Goal: Information Seeking & Learning: Learn about a topic

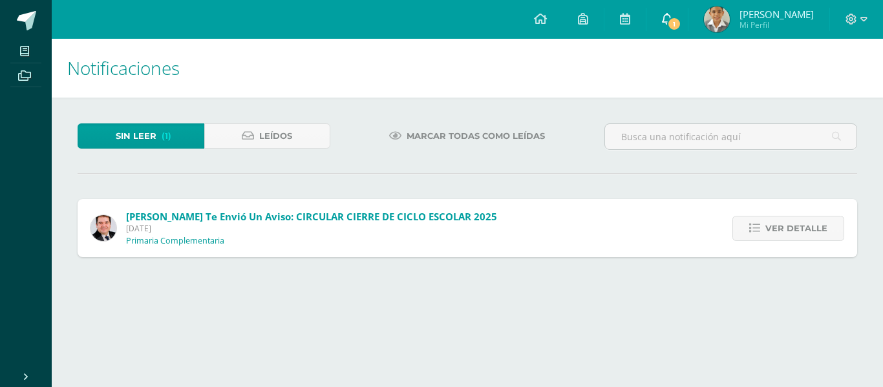
click at [683, 24] on link "1" at bounding box center [666, 19] width 41 height 39
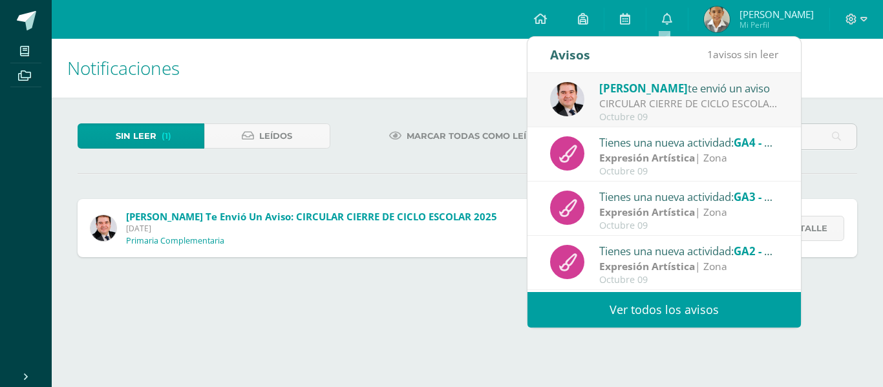
click at [663, 99] on div "CIRCULAR CIERRE DE CICLO ESCOLAR 2025: Buenas tardes estimados Padres y Madres …" at bounding box center [689, 103] width 180 height 15
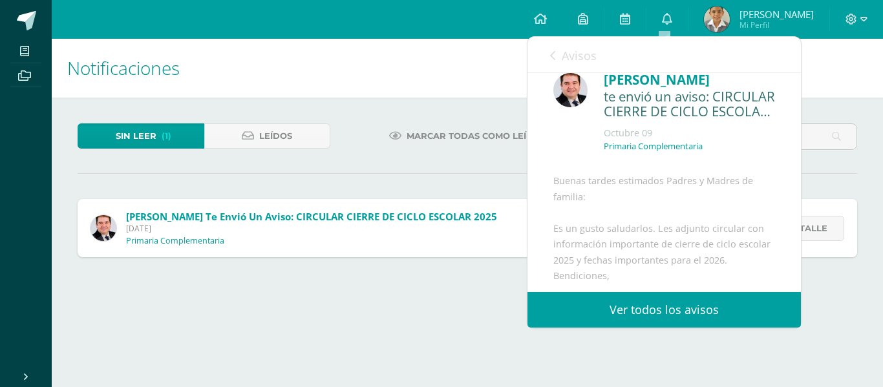
scroll to position [192, 0]
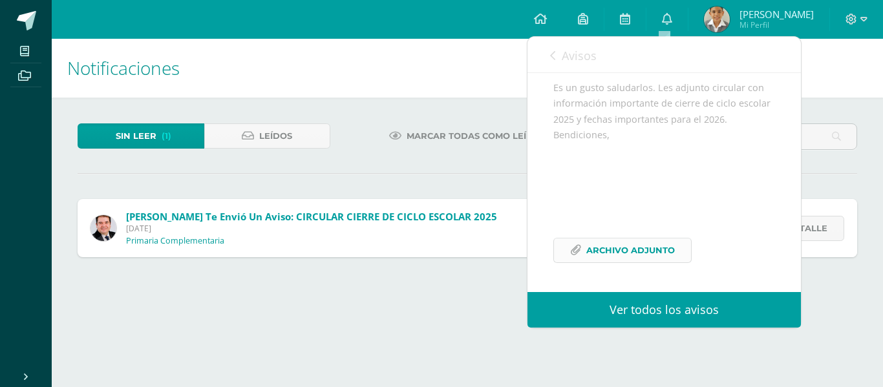
click at [620, 258] on span "Archivo Adjunto" at bounding box center [630, 251] width 89 height 24
click at [557, 50] on link "Avisos" at bounding box center [573, 55] width 47 height 37
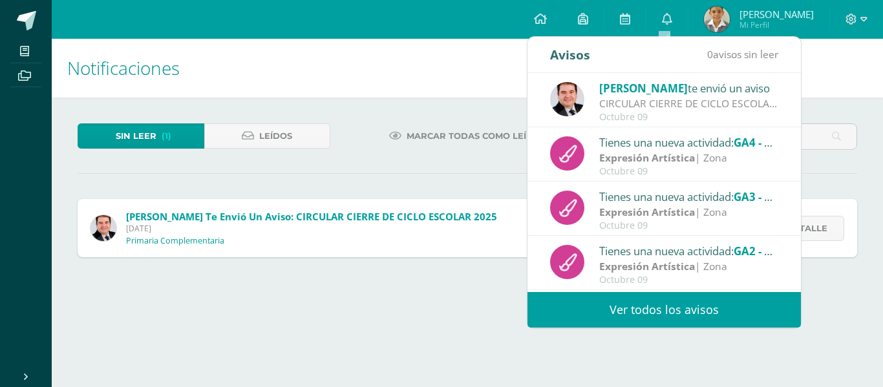
click at [650, 315] on link "Ver todos los avisos" at bounding box center [663, 310] width 273 height 36
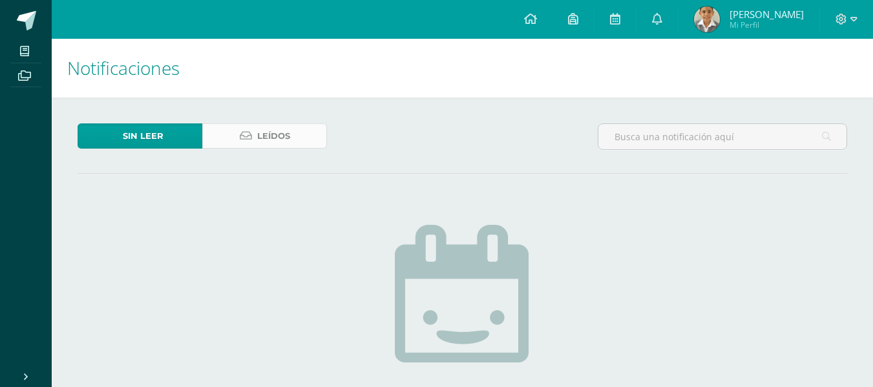
click at [222, 129] on link "Leídos" at bounding box center [264, 135] width 125 height 25
click at [700, 157] on div at bounding box center [723, 141] width 260 height 37
click at [708, 146] on input "text" at bounding box center [723, 136] width 248 height 25
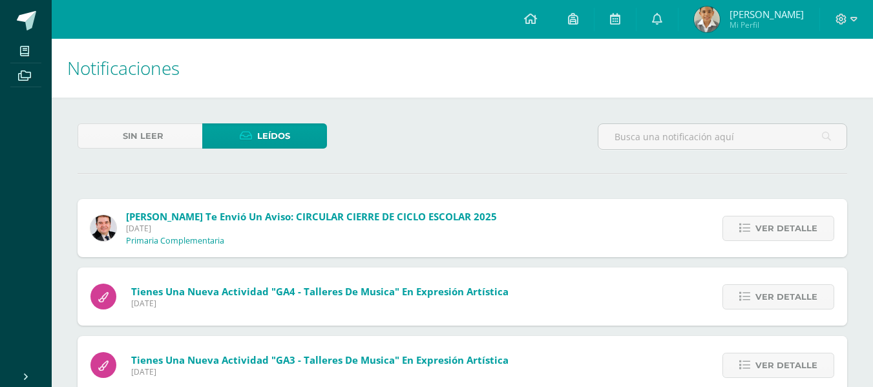
click at [708, 146] on input "text" at bounding box center [723, 136] width 248 height 25
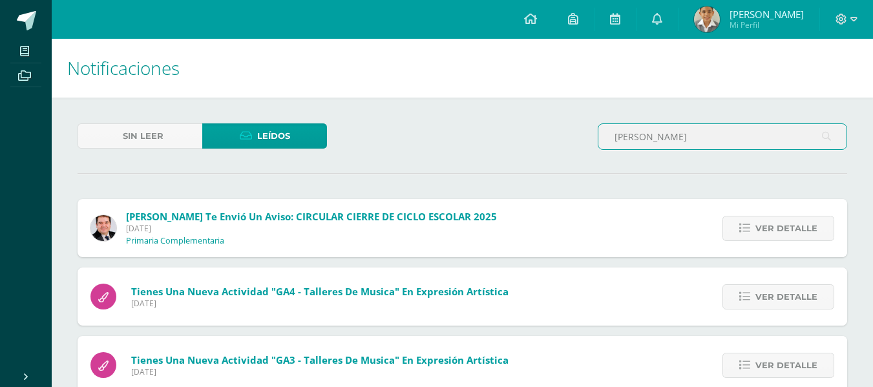
type input "[PERSON_NAME]"
click at [831, 136] on icon at bounding box center [826, 136] width 9 height 27
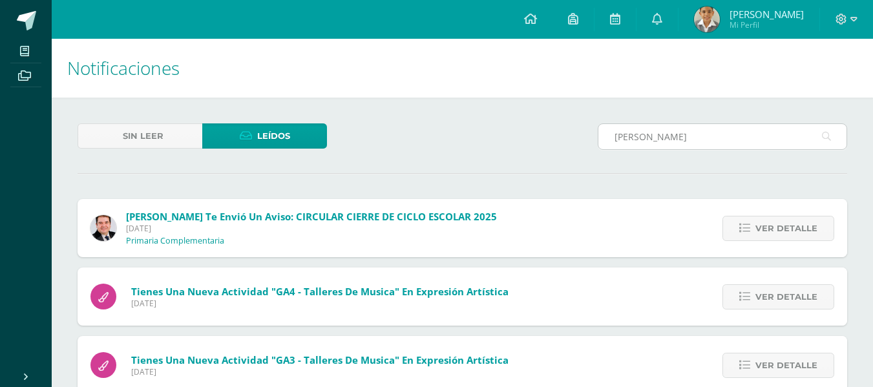
click at [831, 136] on icon at bounding box center [826, 136] width 9 height 27
click at [825, 140] on icon at bounding box center [826, 136] width 9 height 27
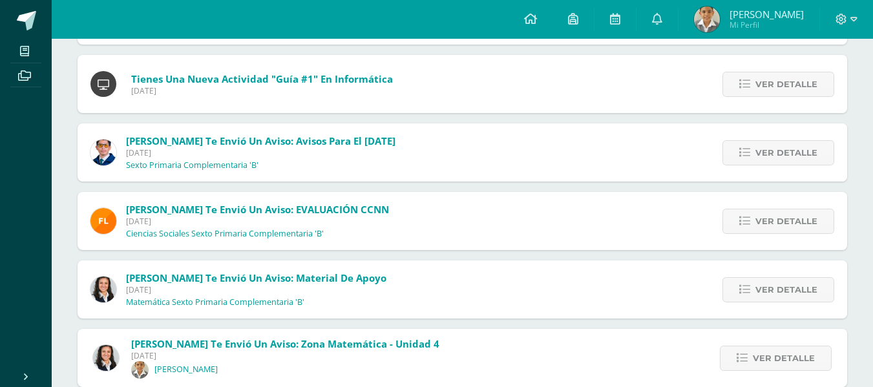
scroll to position [531, 0]
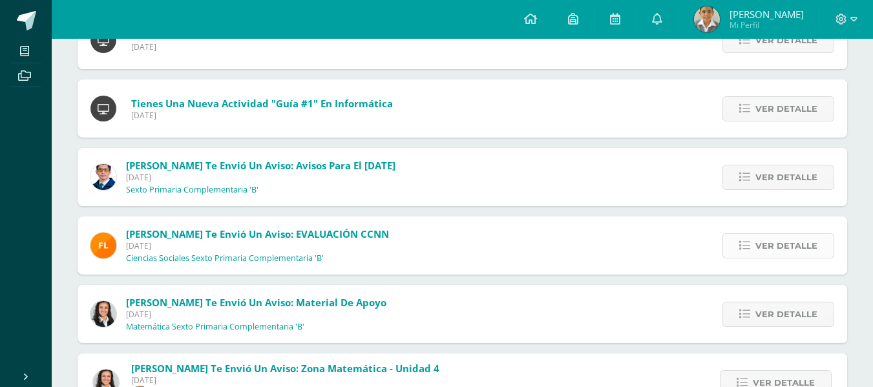
click at [775, 237] on span "Ver detalle" at bounding box center [787, 246] width 62 height 24
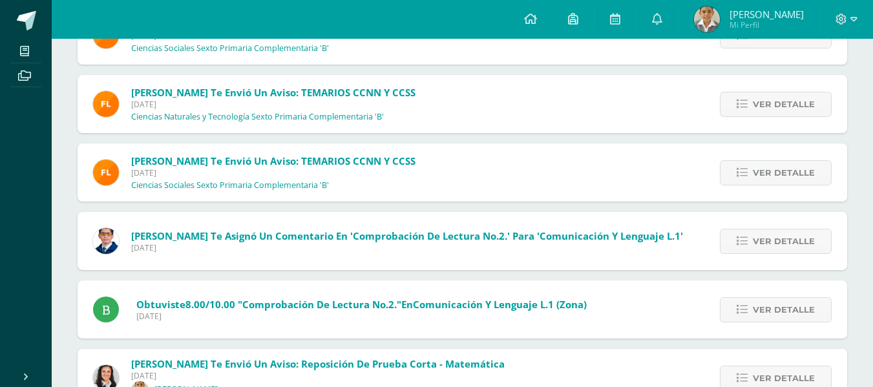
scroll to position [5612, 0]
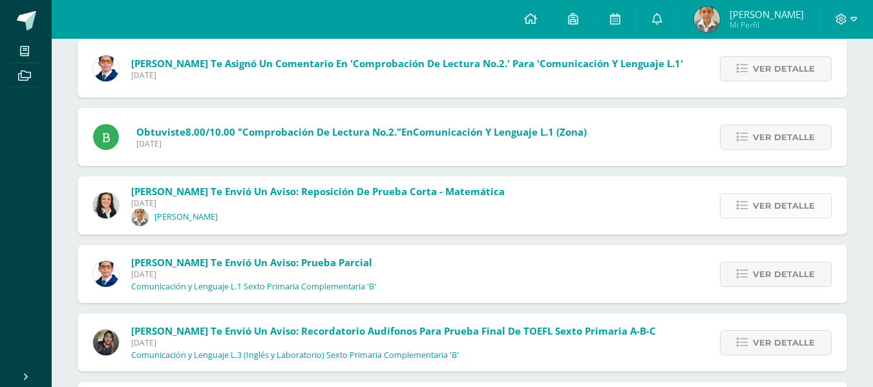
click at [755, 207] on span "Ver detalle" at bounding box center [784, 206] width 62 height 24
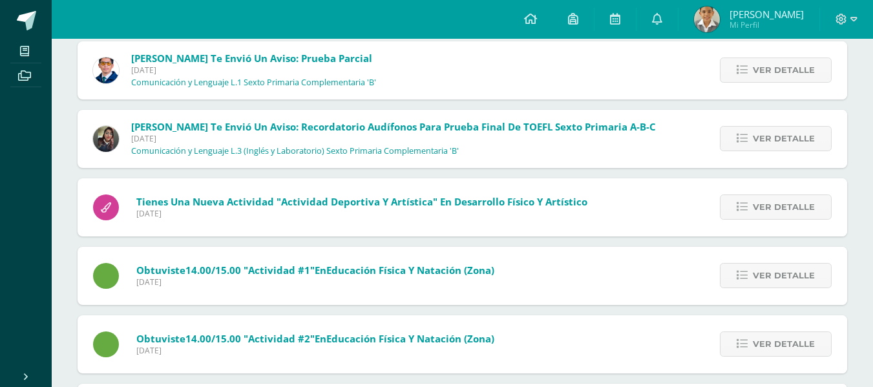
scroll to position [6157, 0]
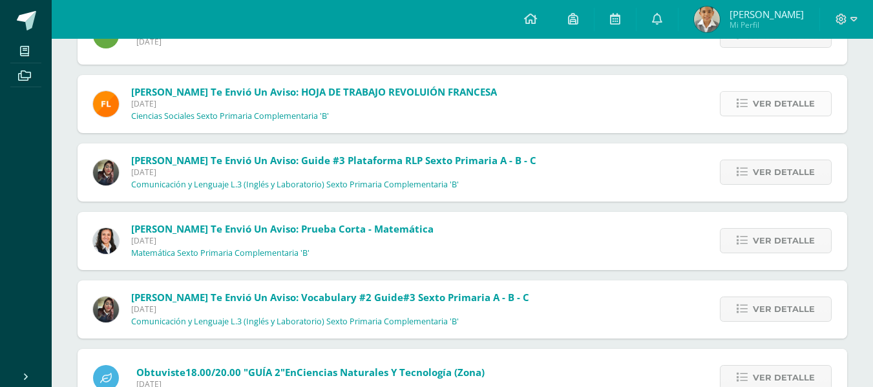
click at [770, 106] on span "Ver detalle" at bounding box center [784, 104] width 62 height 24
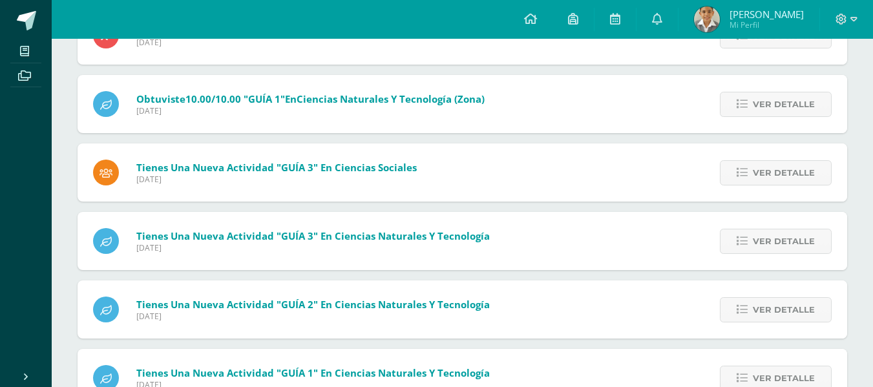
scroll to position [7179, 0]
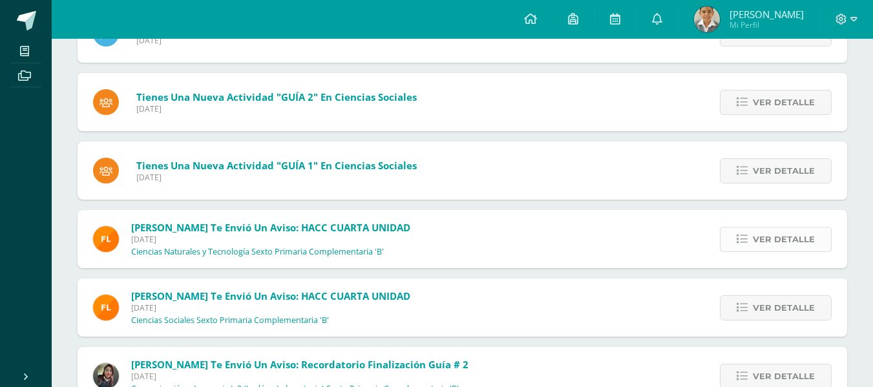
click at [763, 251] on link "Ver detalle" at bounding box center [776, 239] width 112 height 25
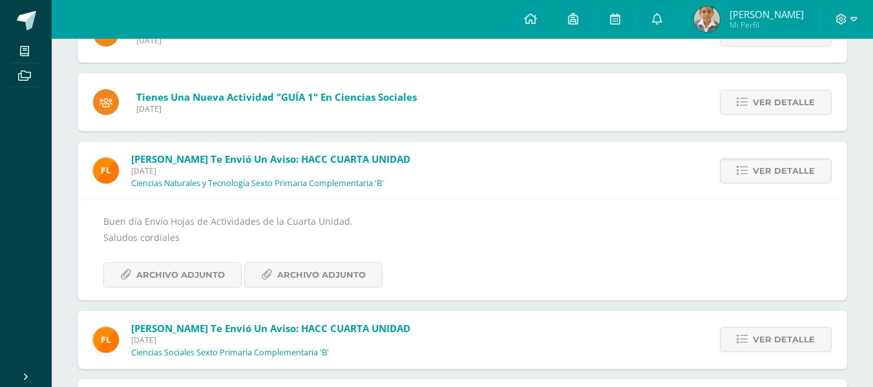
scroll to position [7218, 0]
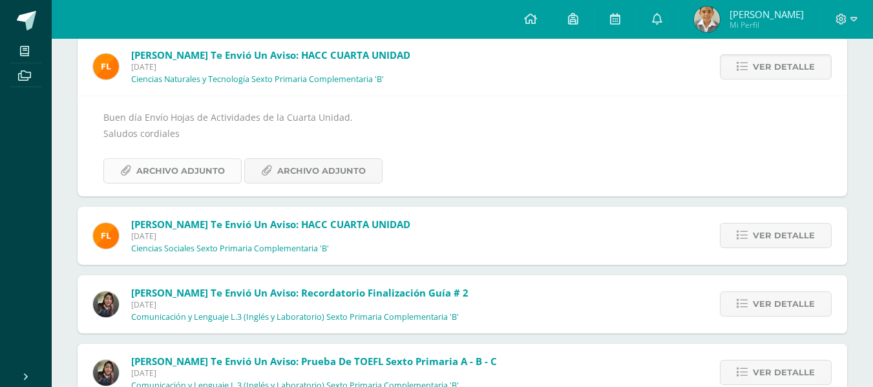
click at [185, 165] on span "Archivo Adjunto" at bounding box center [180, 171] width 89 height 24
click at [267, 175] on icon at bounding box center [266, 170] width 11 height 11
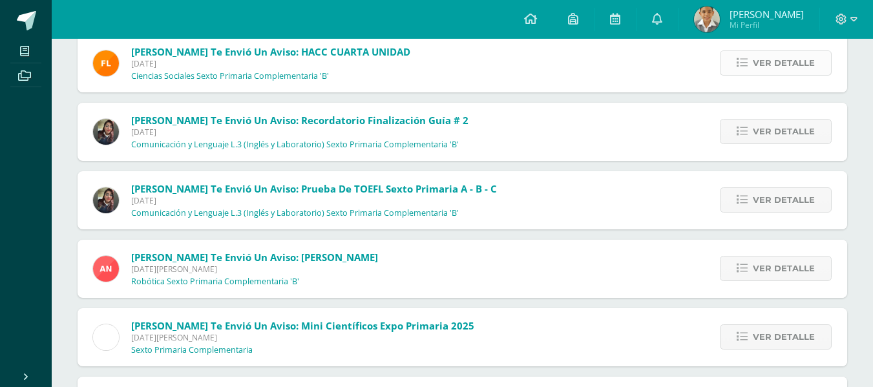
click at [758, 70] on span "Ver detalle" at bounding box center [784, 63] width 62 height 24
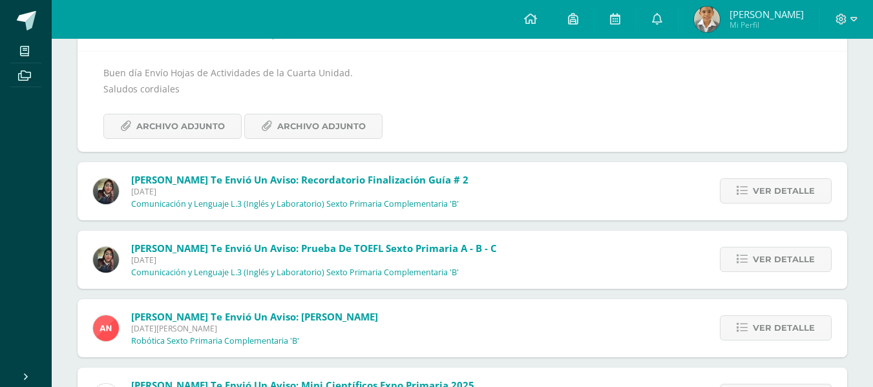
scroll to position [7328, 0]
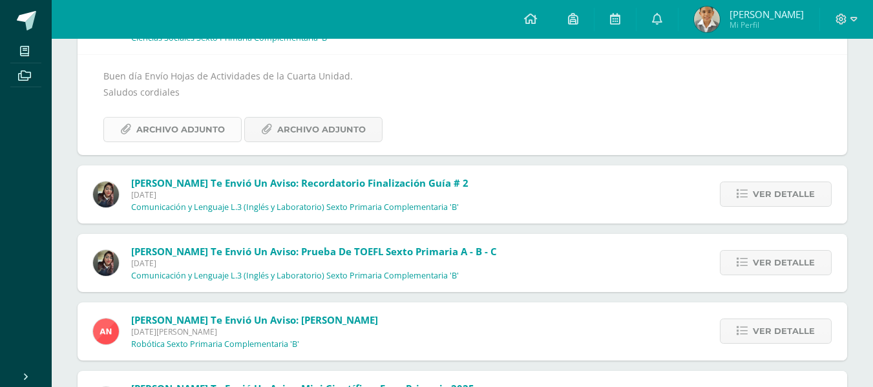
click at [200, 128] on span "Archivo Adjunto" at bounding box center [180, 130] width 89 height 24
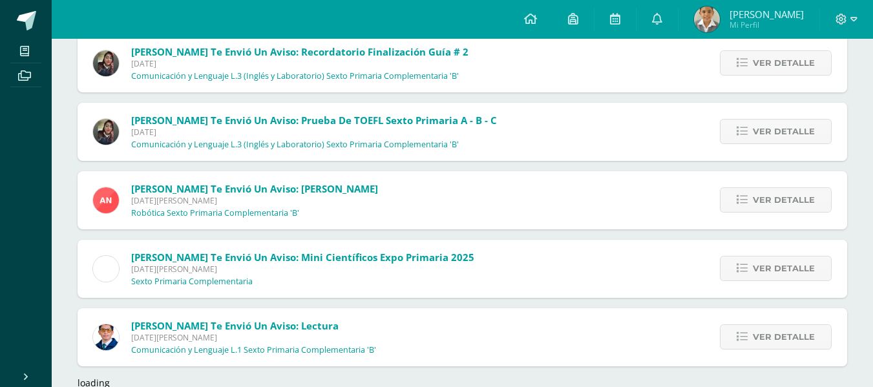
scroll to position [7487, 0]
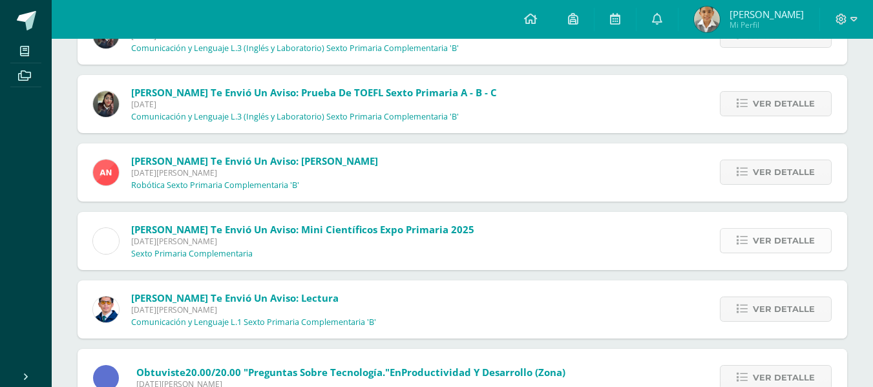
click at [739, 253] on link "Ver detalle" at bounding box center [776, 240] width 112 height 25
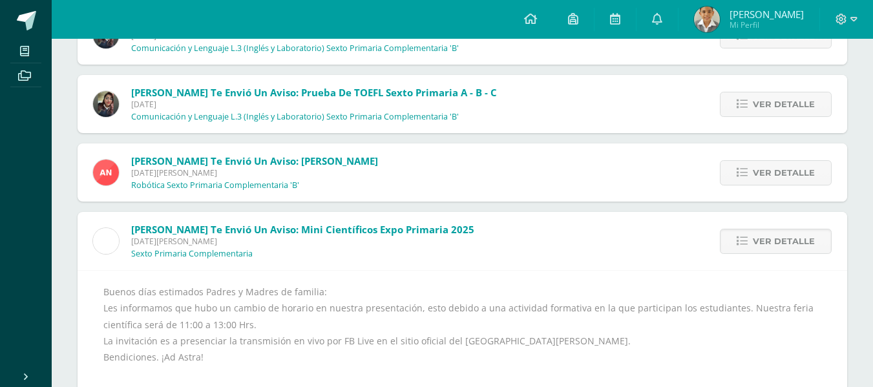
scroll to position [7559, 0]
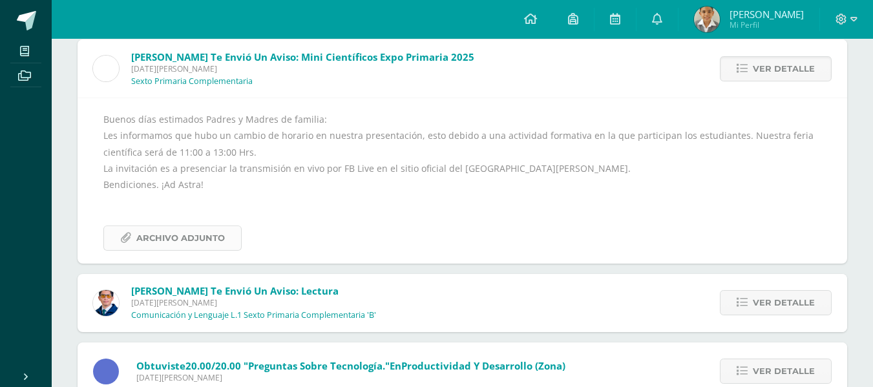
click at [204, 233] on span "Archivo Adjunto" at bounding box center [180, 238] width 89 height 24
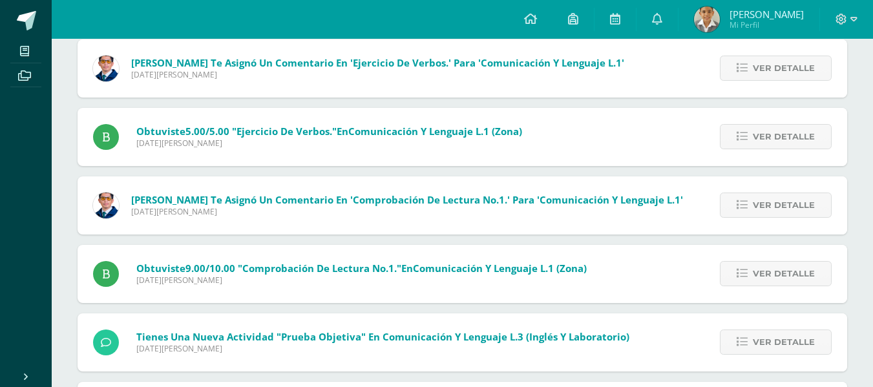
scroll to position [10121, 0]
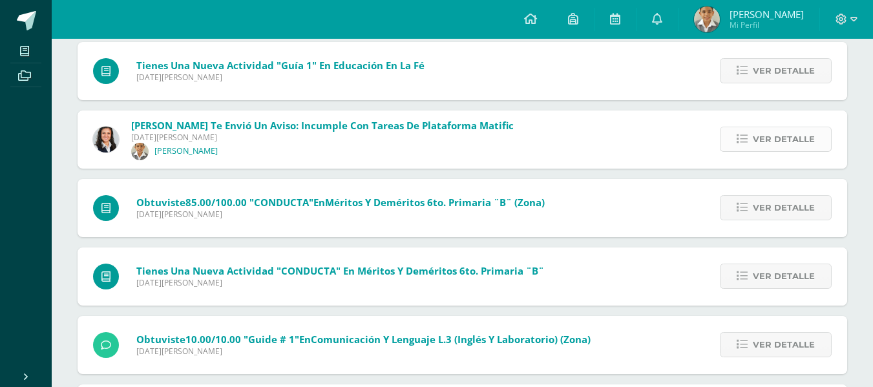
click at [754, 134] on link "Ver detalle" at bounding box center [776, 139] width 112 height 25
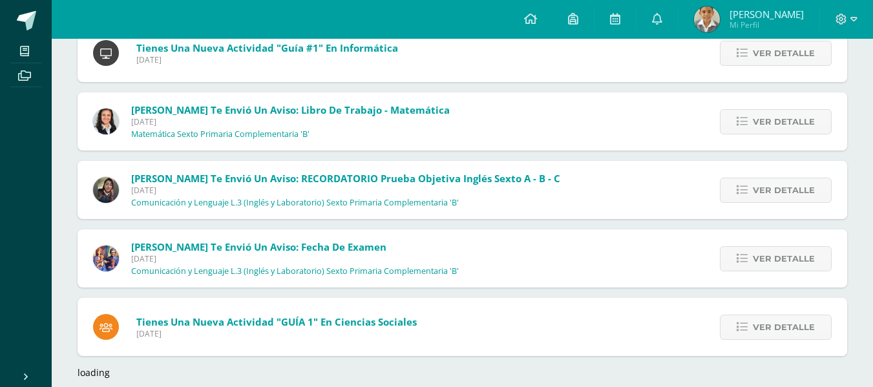
scroll to position [17070, 0]
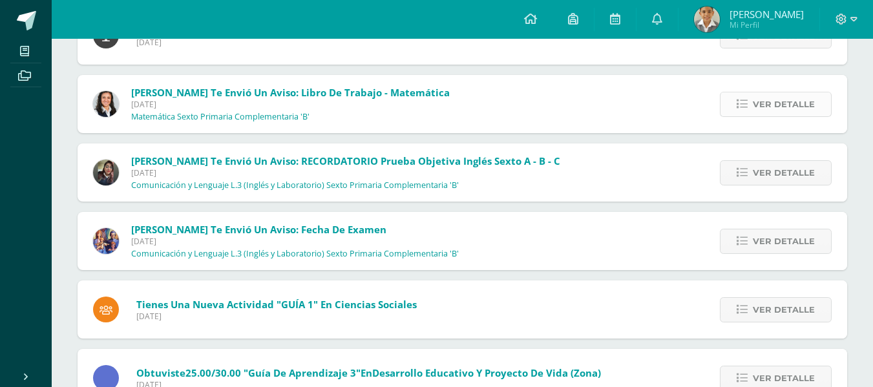
click at [750, 104] on link "Ver detalle" at bounding box center [776, 104] width 112 height 25
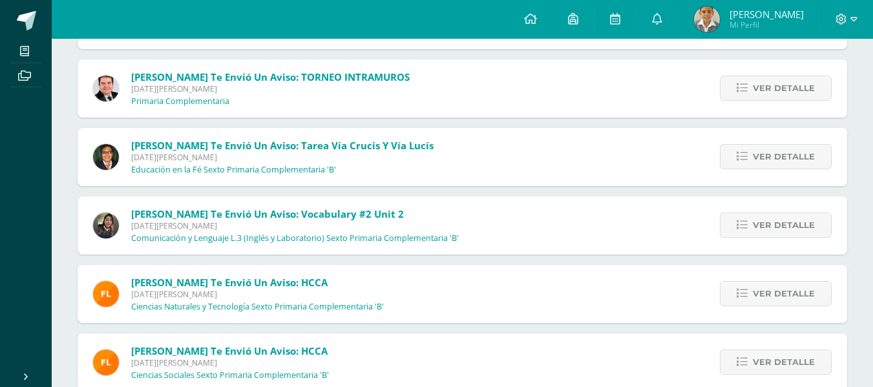
scroll to position [33153, 0]
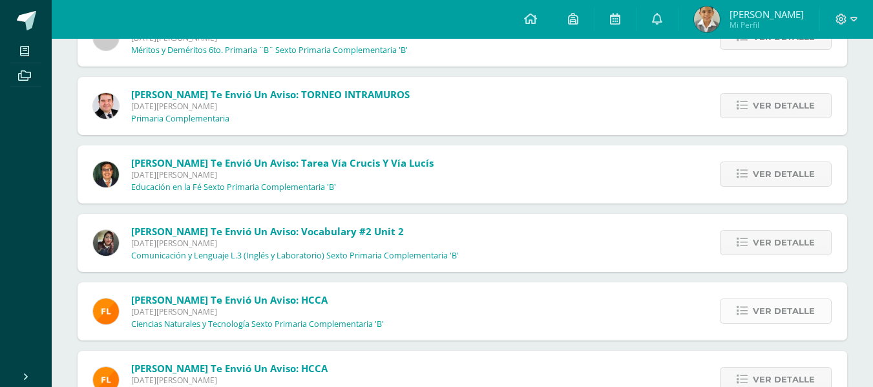
click at [794, 302] on span "Ver detalle" at bounding box center [784, 311] width 62 height 24
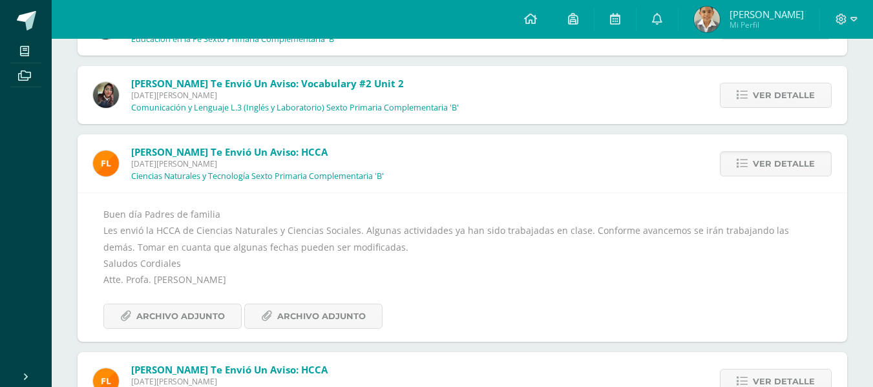
scroll to position [33249, 0]
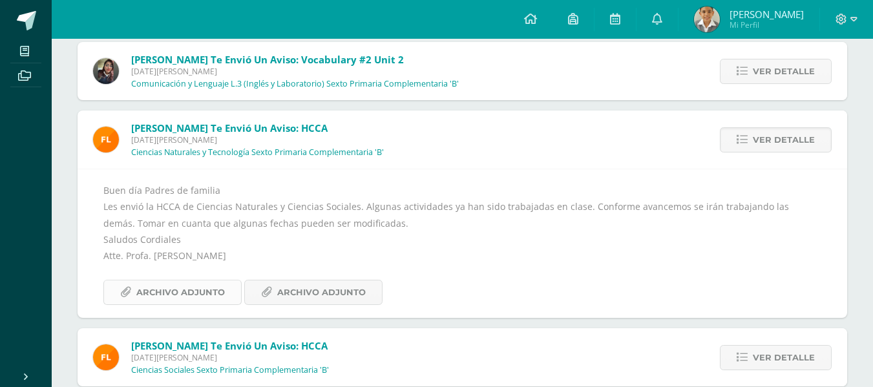
click at [183, 297] on span "Archivo Adjunto" at bounding box center [180, 293] width 89 height 24
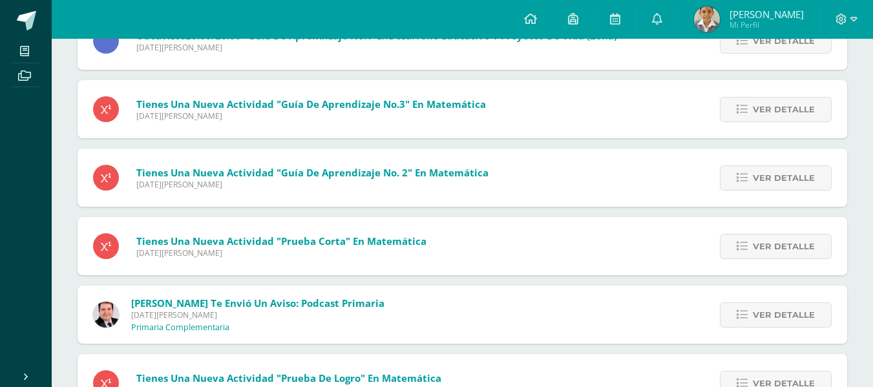
scroll to position [34769, 0]
